Goal: Transaction & Acquisition: Purchase product/service

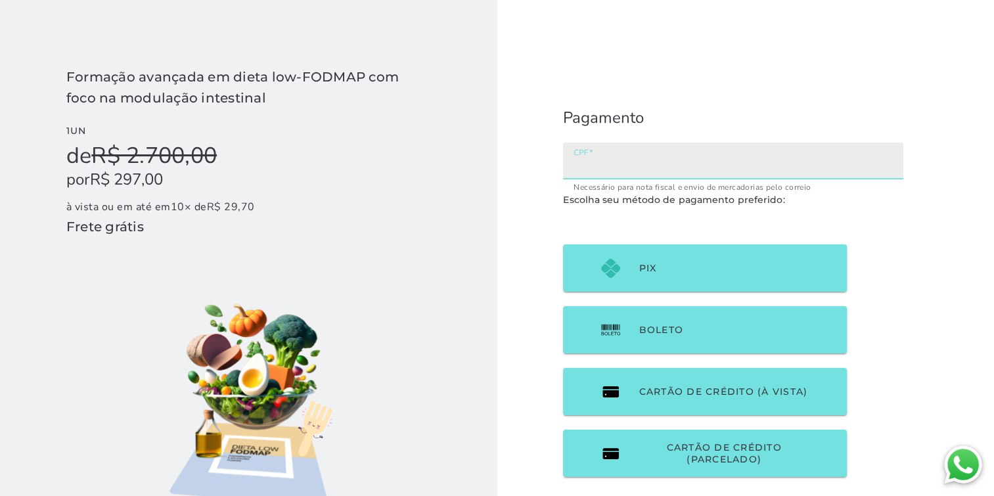
click at [697, 162] on input "CPF" at bounding box center [732, 165] width 319 height 18
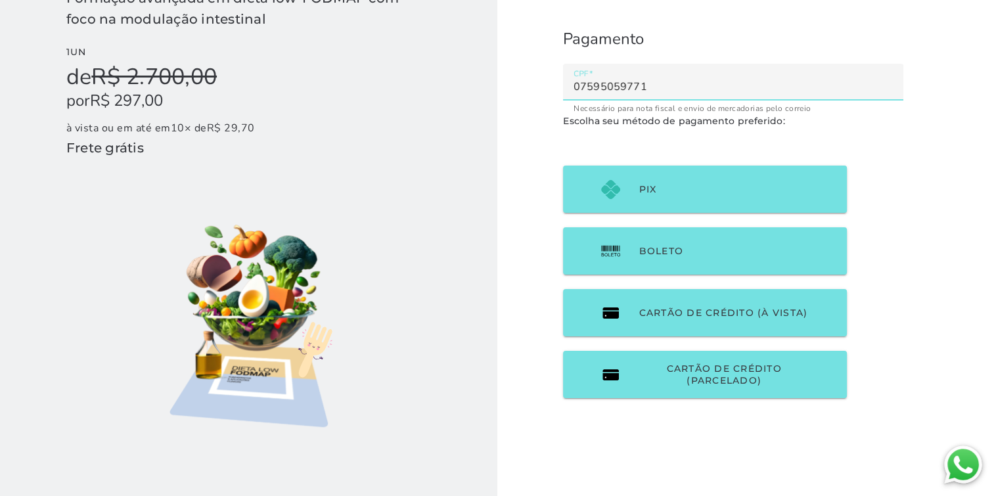
scroll to position [102, 0]
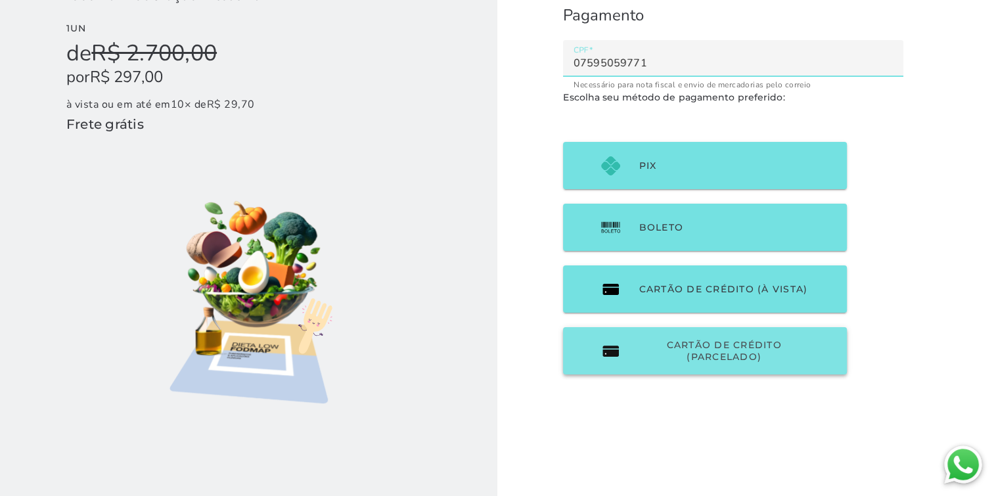
type input "07595059771"
type mwc-textfield "07595059771"
click at [746, 358] on span "Cartão de Crédito (parcelado)" at bounding box center [723, 351] width 170 height 24
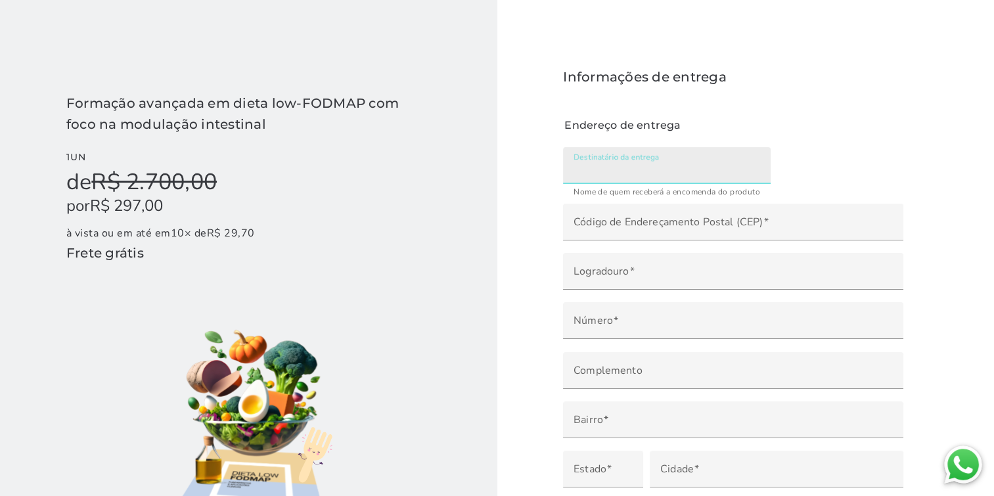
click at [704, 167] on input "Destinatário da entrega" at bounding box center [666, 170] width 187 height 18
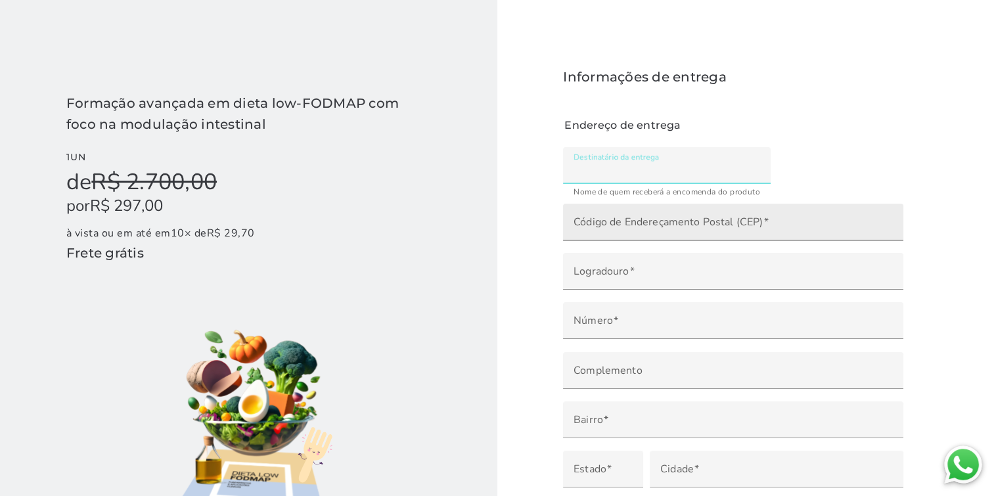
click at [688, 216] on label "Código de Endereçamento Postal (CEP)" at bounding box center [733, 222] width 340 height 37
click at [688, 217] on input "Código de Endereçamento Postal (CEP)" at bounding box center [732, 226] width 319 height 18
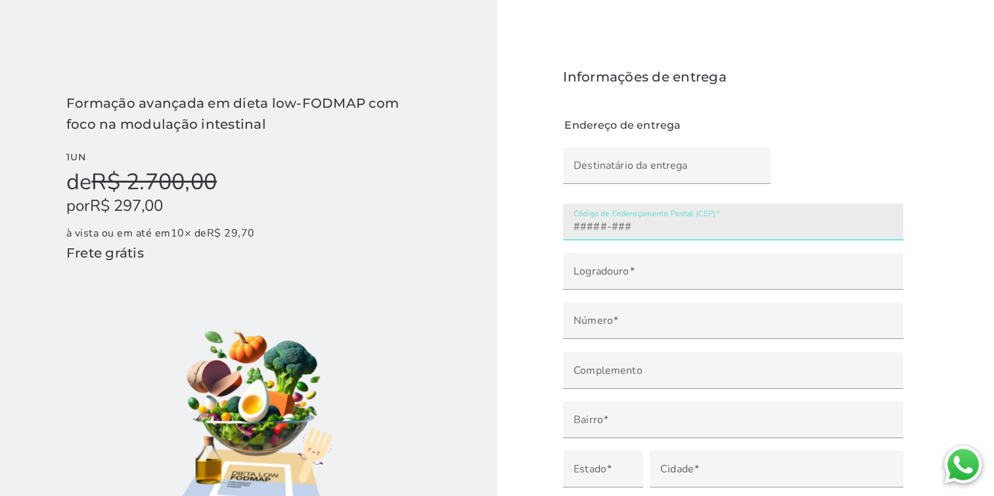
drag, startPoint x: 677, startPoint y: 220, endPoint x: 577, endPoint y: 222, distance: 100.5
click at [577, 222] on input "Código de Endereçamento Postal (CEP)" at bounding box center [732, 226] width 319 height 18
type input "2"
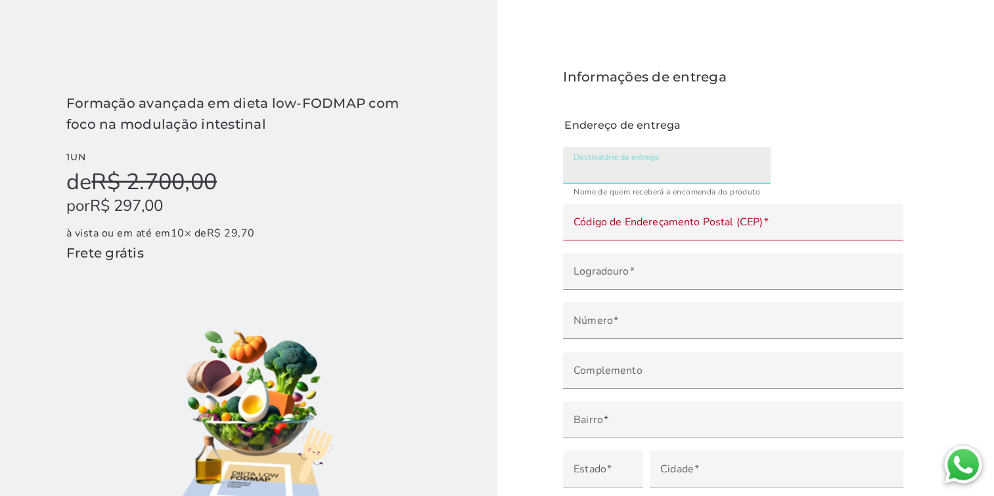
click at [621, 172] on input "Destinatário da entrega" at bounding box center [666, 170] width 187 height 18
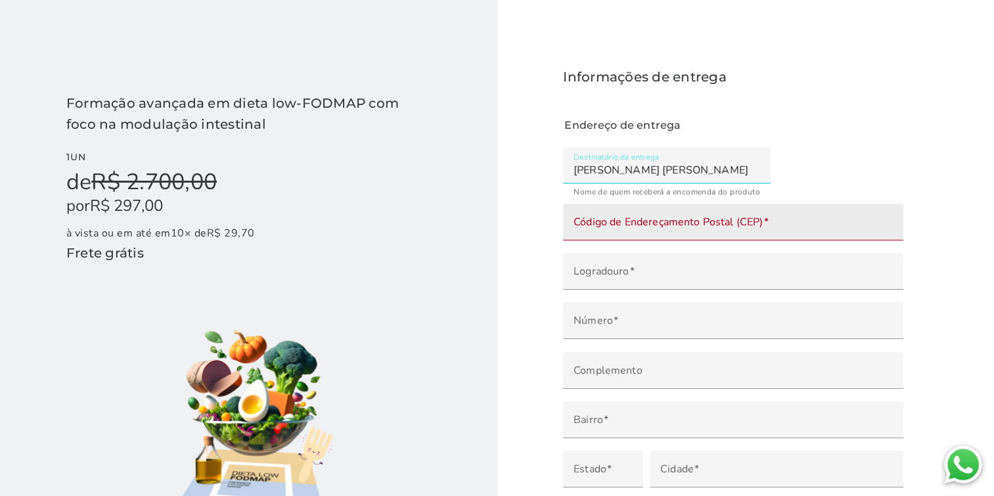
type input "VIVIANE CRISTINA DA SILVA"
type mwc-textfield "VIVIANE CRISTINA DA SILVA"
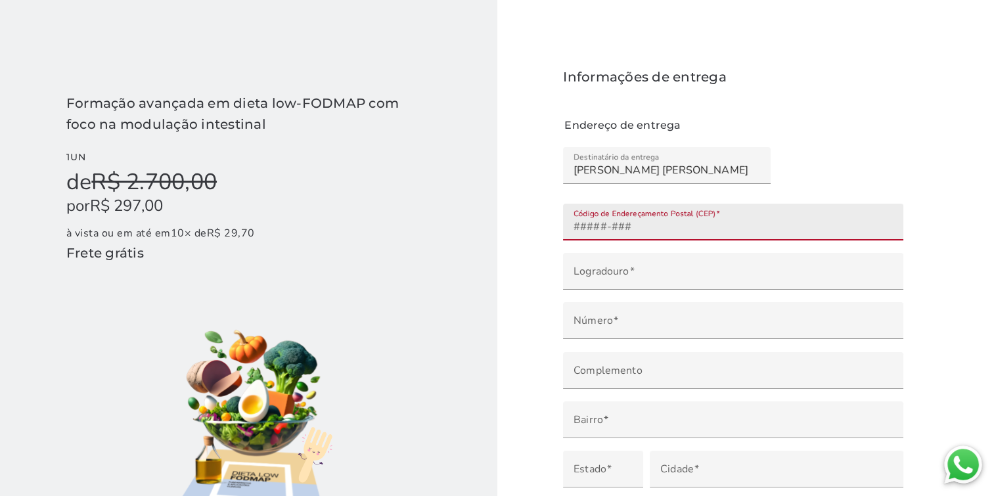
click at [655, 221] on input "Código de Endereçamento Postal (CEP)" at bounding box center [732, 226] width 319 height 18
type input "21833120"
type mwc-textfield "21833120"
type input "21833-120"
type input "Rua Marinho Rego"
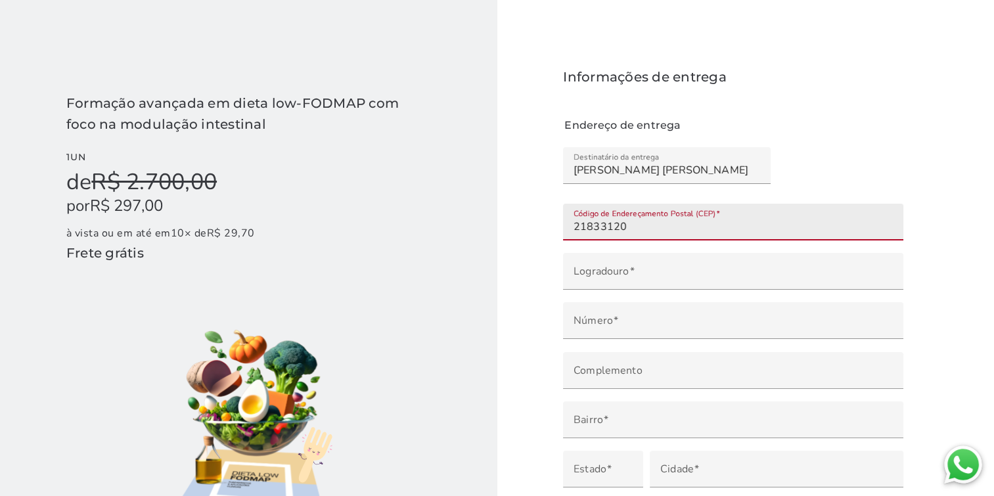
type input "Senador Camará"
type input "Rio de Janeiro"
type input "RJ"
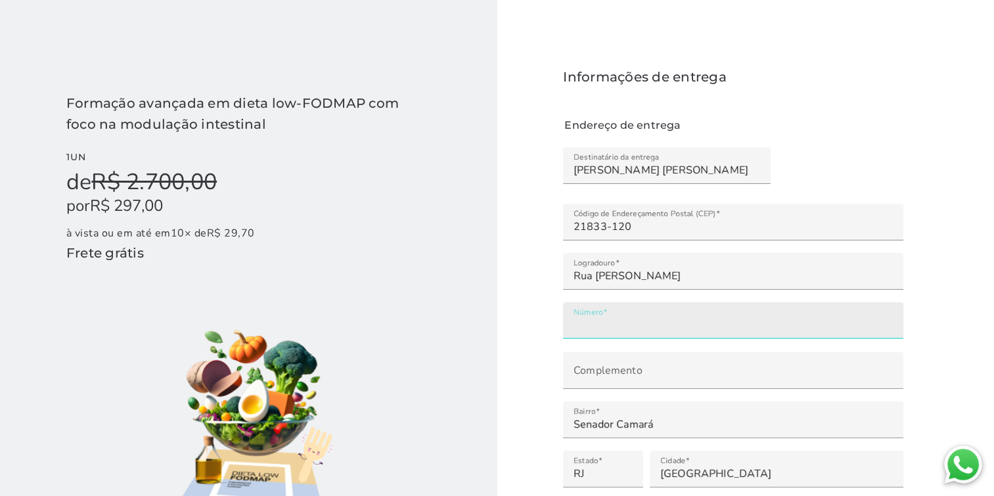
click at [642, 328] on input "Número" at bounding box center [732, 325] width 319 height 18
type input "***"
type mwc-textfield "161"
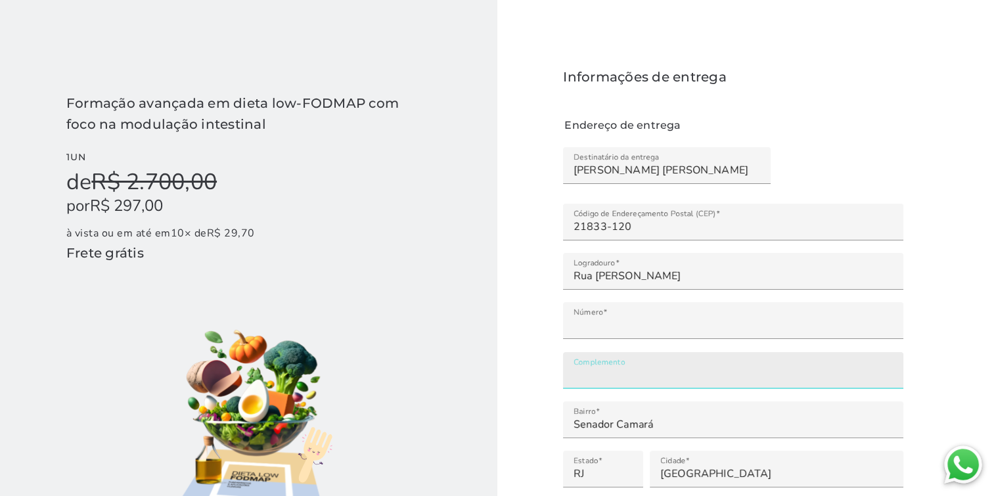
click at [609, 382] on input "Complemento" at bounding box center [732, 375] width 319 height 18
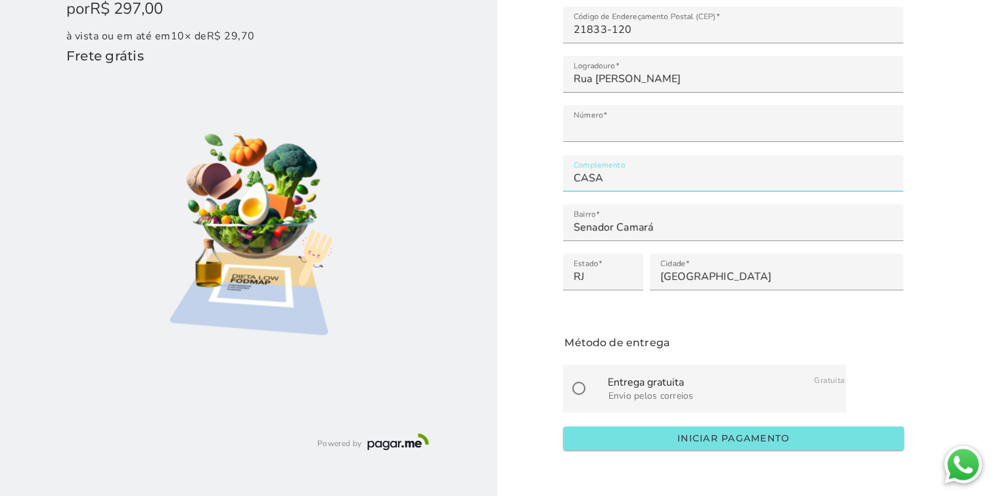
scroll to position [215, 0]
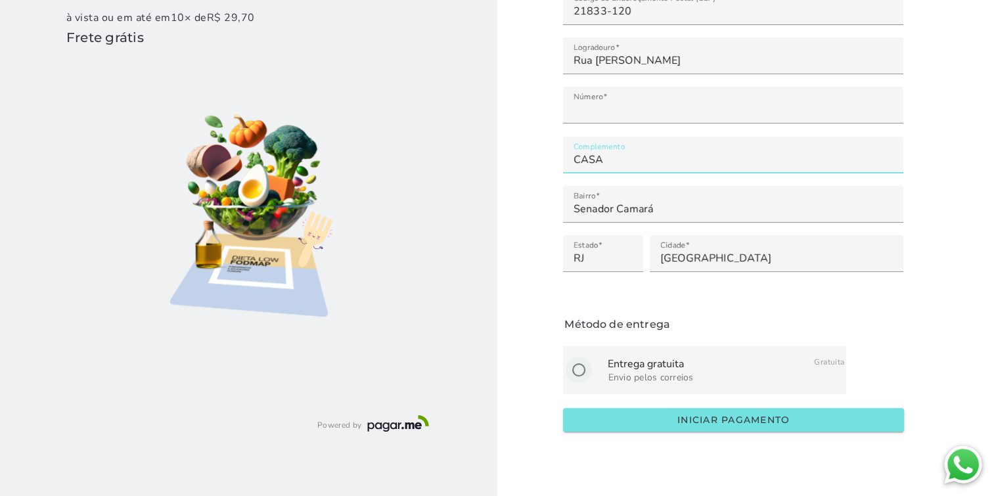
type input "CASA"
type mwc-textfield "CASA"
click at [579, 367] on input "radio" at bounding box center [579, 370] width 32 height 32
radio input "****"
type mwc-radio "on"
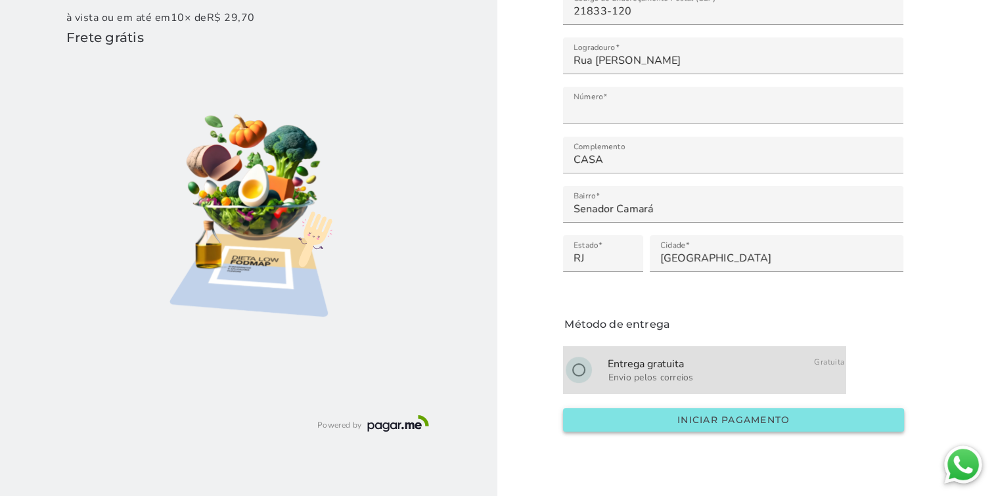
click at [0, 0] on slot "Iniciar pagamento" at bounding box center [0, 0] width 0 height 0
